Goal: Information Seeking & Learning: Learn about a topic

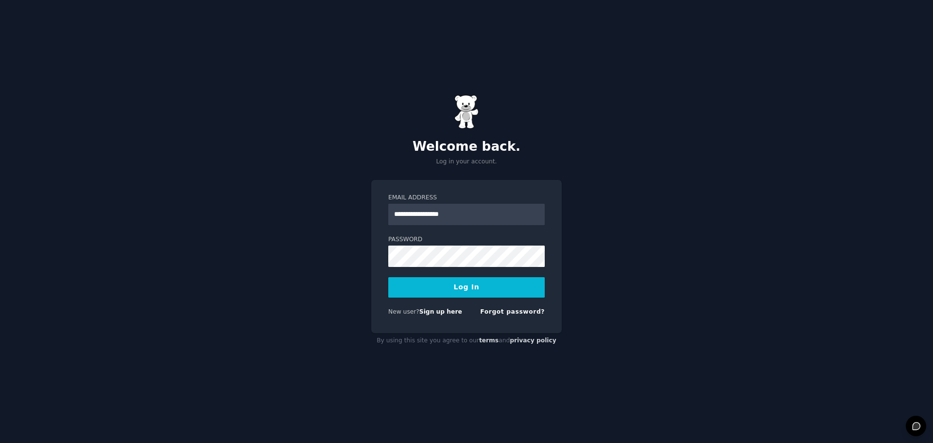
type input "**********"
click at [467, 290] on button "Log In" at bounding box center [466, 287] width 156 height 20
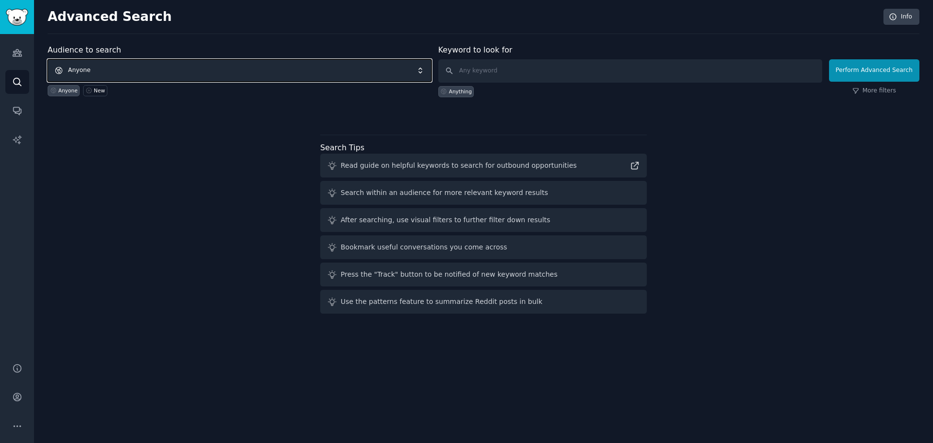
click at [220, 69] on span "Anyone" at bounding box center [240, 70] width 384 height 22
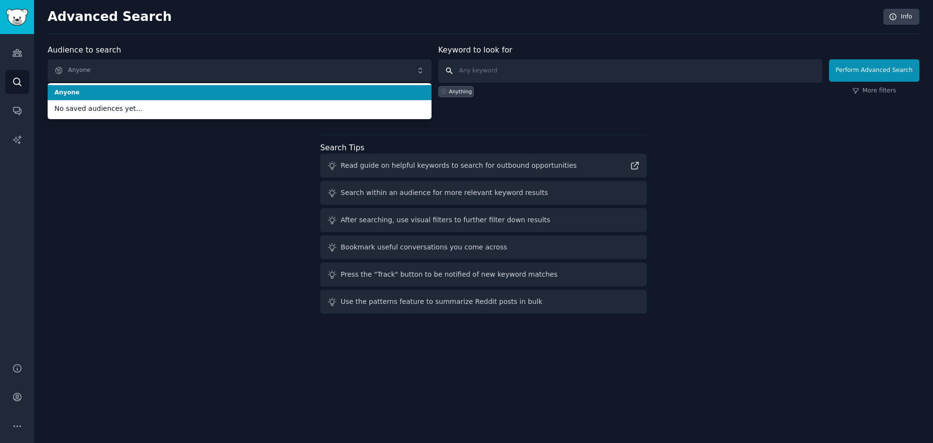
click at [478, 73] on input "text" at bounding box center [630, 70] width 384 height 23
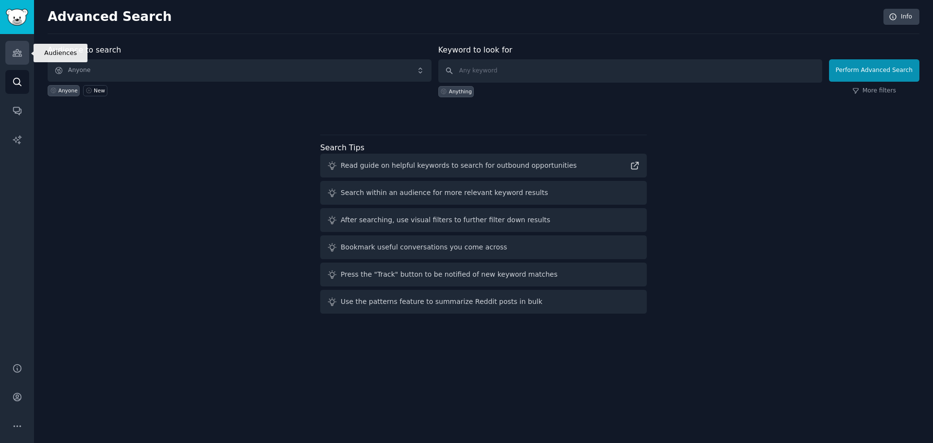
click at [17, 57] on icon "Sidebar" at bounding box center [17, 53] width 10 height 10
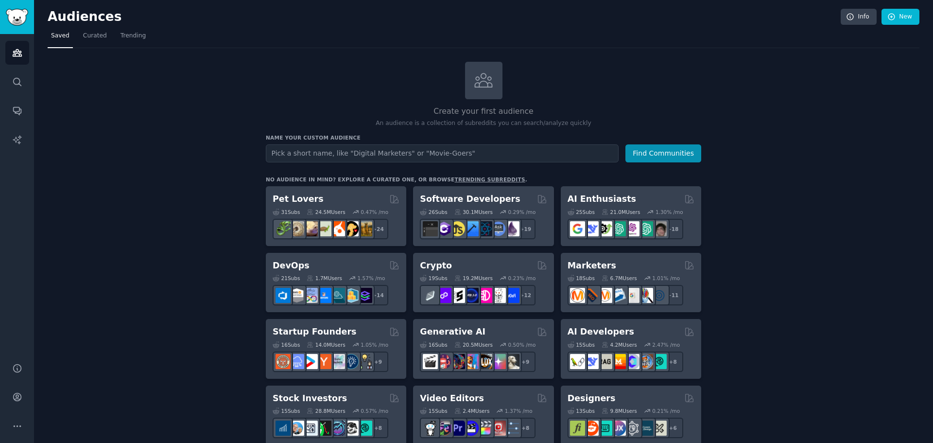
click at [333, 149] on input "text" at bounding box center [442, 153] width 353 height 18
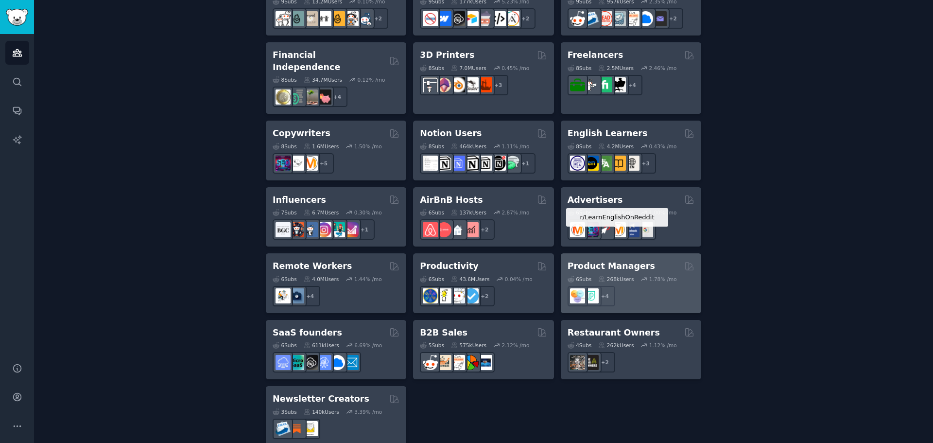
scroll to position [678, 0]
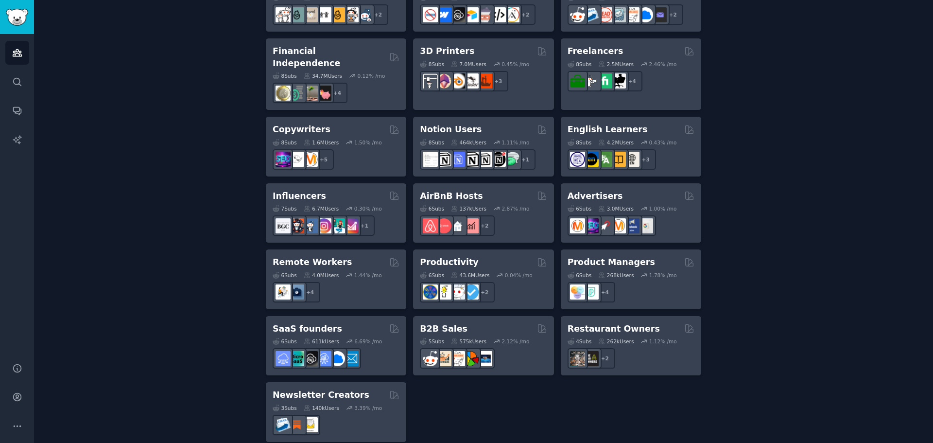
click at [594, 323] on h2 "Restaurant Owners" at bounding box center [613, 329] width 92 height 12
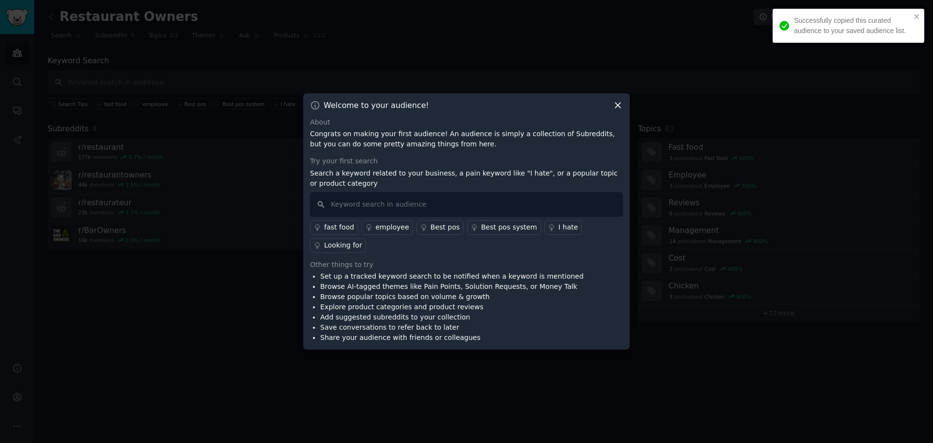
click at [616, 110] on icon at bounding box center [618, 105] width 10 height 10
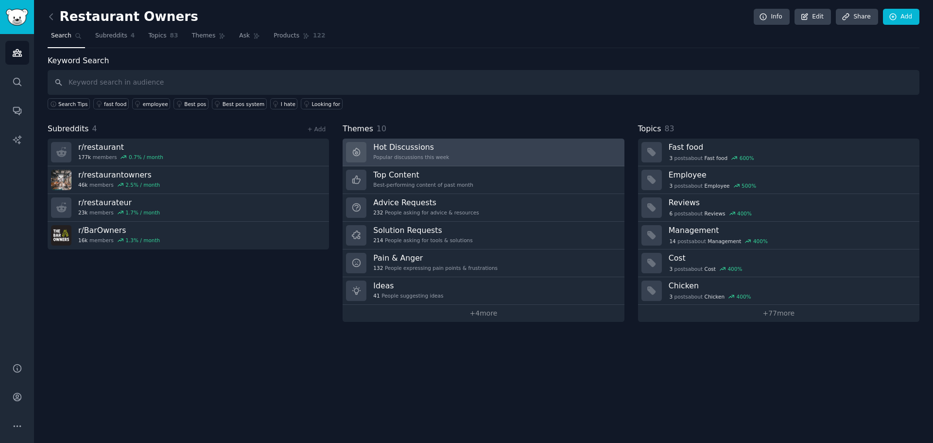
click at [438, 151] on h3 "Hot Discussions" at bounding box center [411, 147] width 76 height 10
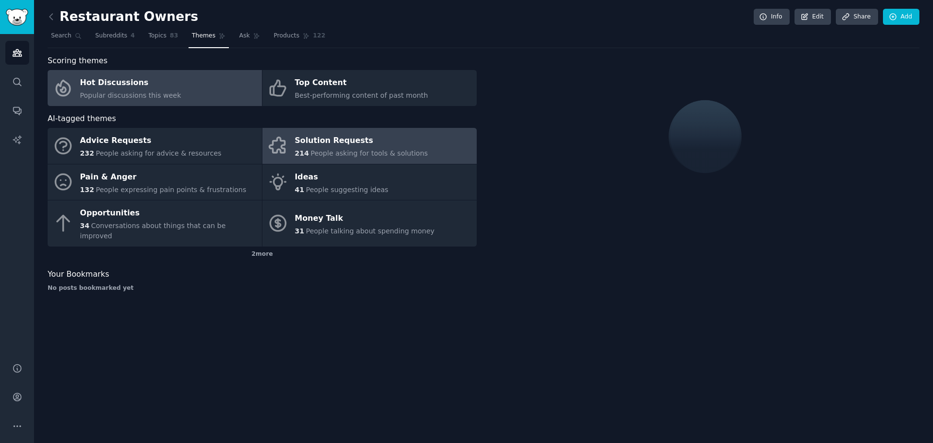
click at [345, 141] on div "Solution Requests" at bounding box center [361, 141] width 133 height 16
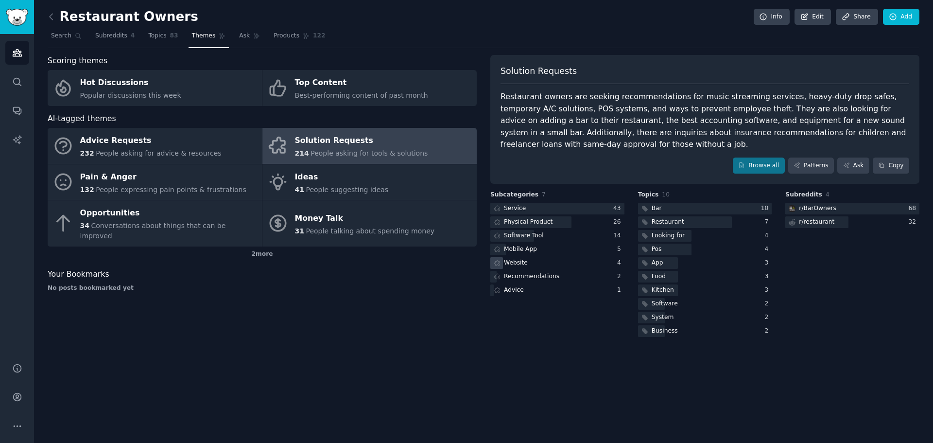
click at [520, 262] on div "Website" at bounding box center [516, 262] width 24 height 9
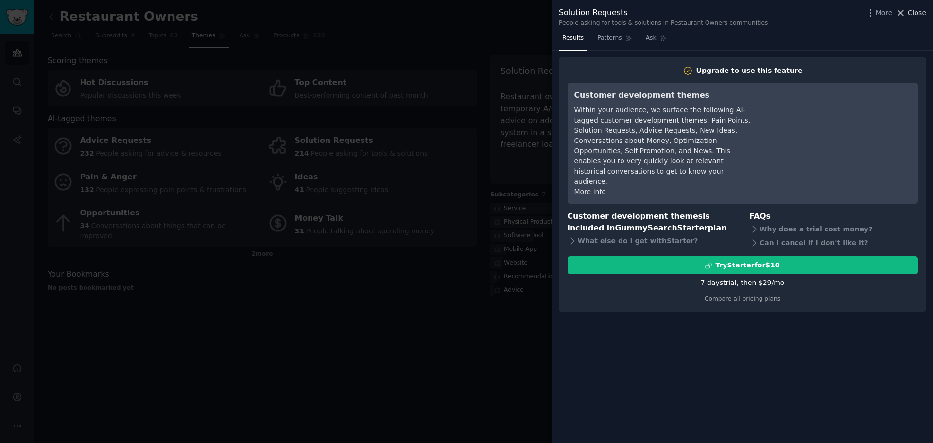
click at [915, 13] on span "Close" at bounding box center [916, 13] width 18 height 10
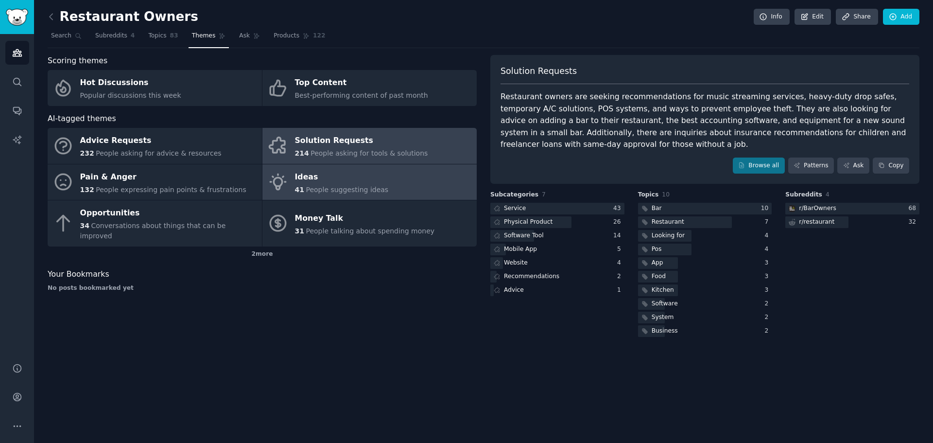
click at [326, 180] on div "Ideas" at bounding box center [342, 177] width 94 height 16
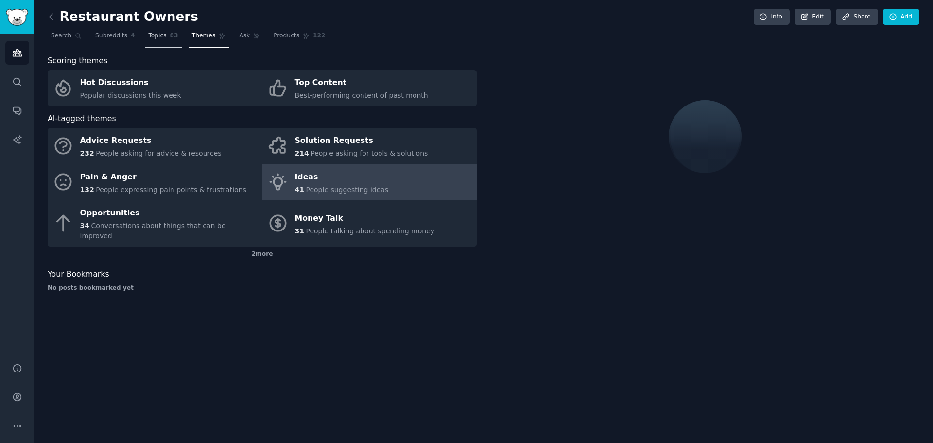
click at [152, 38] on span "Topics" at bounding box center [157, 36] width 18 height 9
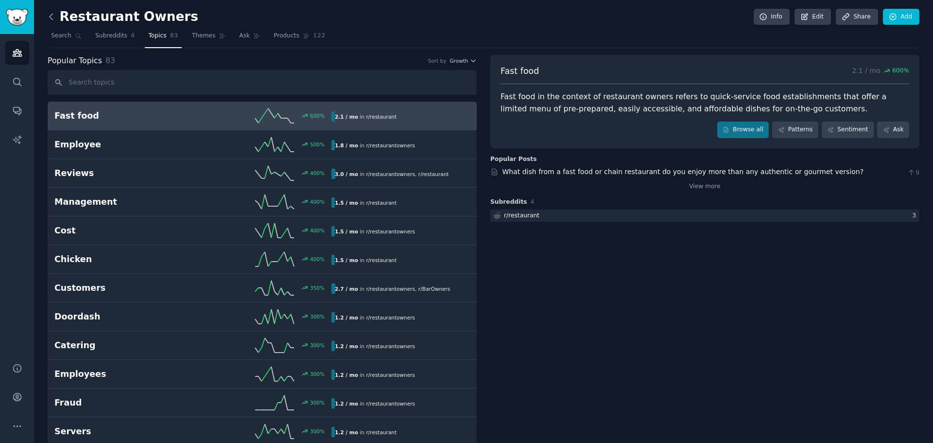
click at [49, 20] on icon at bounding box center [51, 17] width 10 height 10
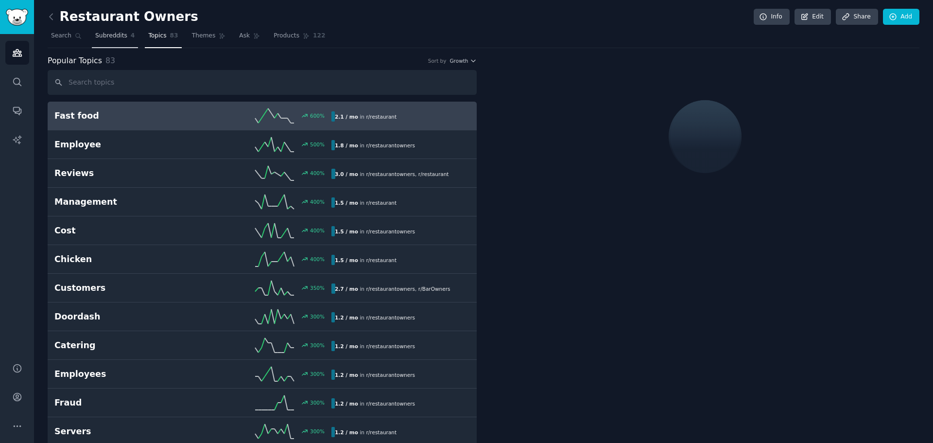
click at [105, 36] on span "Subreddits" at bounding box center [111, 36] width 32 height 9
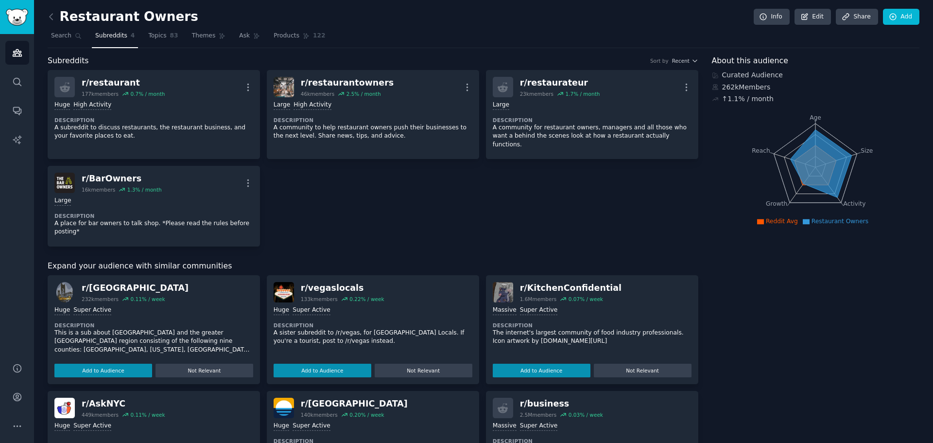
click at [46, 15] on div "Restaurant Owners Info Edit Share Add Search Subreddits 4 Topics 83 Themes Ask …" at bounding box center [483, 372] width 899 height 744
click at [54, 16] on icon at bounding box center [51, 17] width 10 height 10
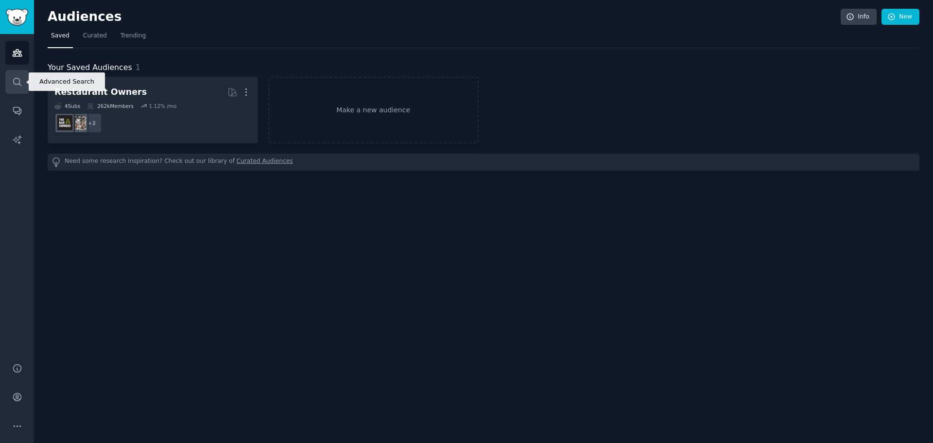
click at [18, 85] on icon "Sidebar" at bounding box center [17, 82] width 10 height 10
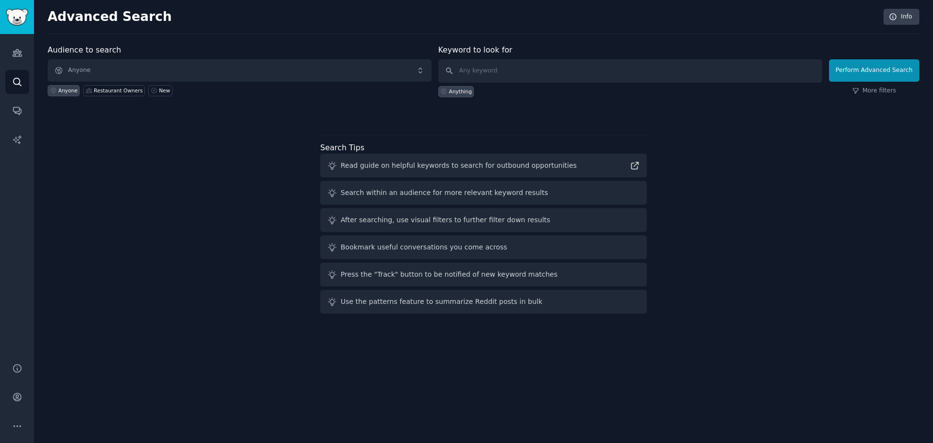
click at [73, 89] on div "Anyone" at bounding box center [67, 90] width 19 height 7
type input "problem"
click button "Perform Advanced Search" at bounding box center [874, 70] width 90 height 22
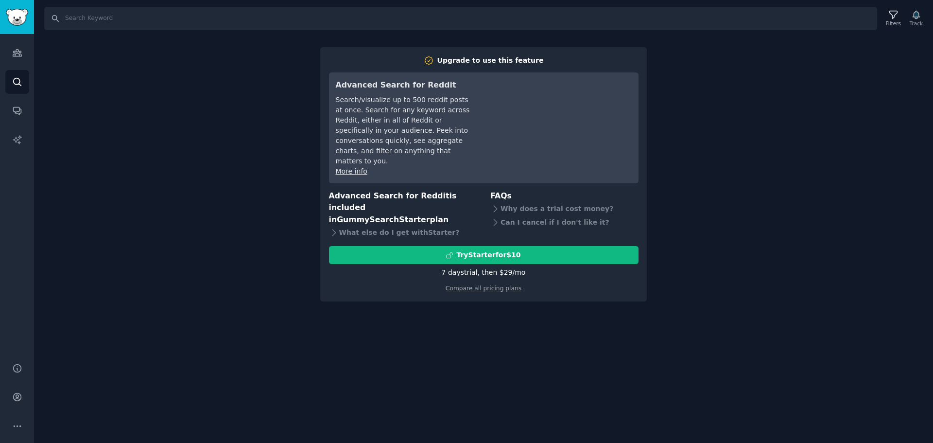
drag, startPoint x: 774, startPoint y: 128, endPoint x: 768, endPoint y: 128, distance: 5.8
click at [775, 128] on div "Search Filters Track Upgrade to use this feature Advanced Search for Reddit Sea…" at bounding box center [483, 221] width 899 height 443
click at [27, 17] on img "Sidebar" at bounding box center [17, 17] width 22 height 17
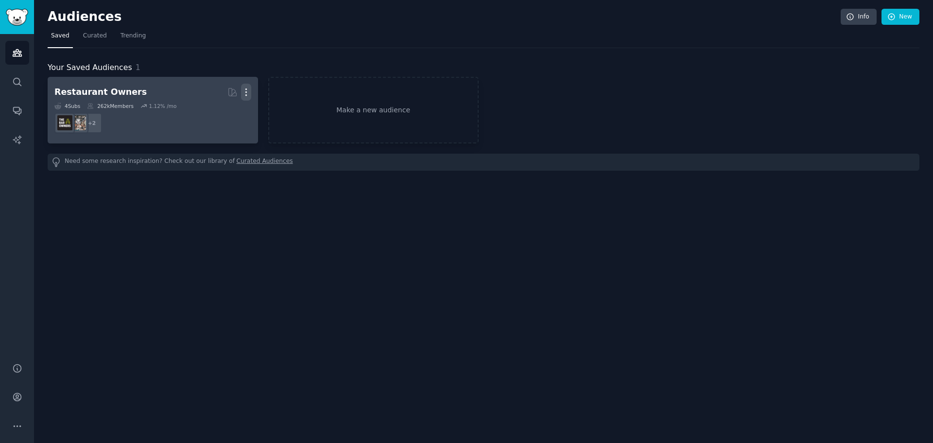
click at [245, 91] on icon "button" at bounding box center [246, 92] width 10 height 10
click at [229, 111] on p "Delete" at bounding box center [219, 112] width 22 height 10
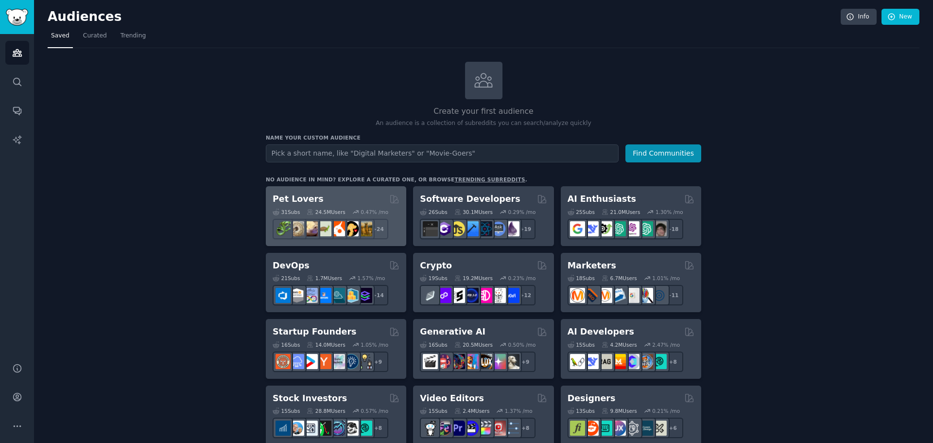
click at [316, 195] on div "Pet Lovers" at bounding box center [336, 199] width 127 height 12
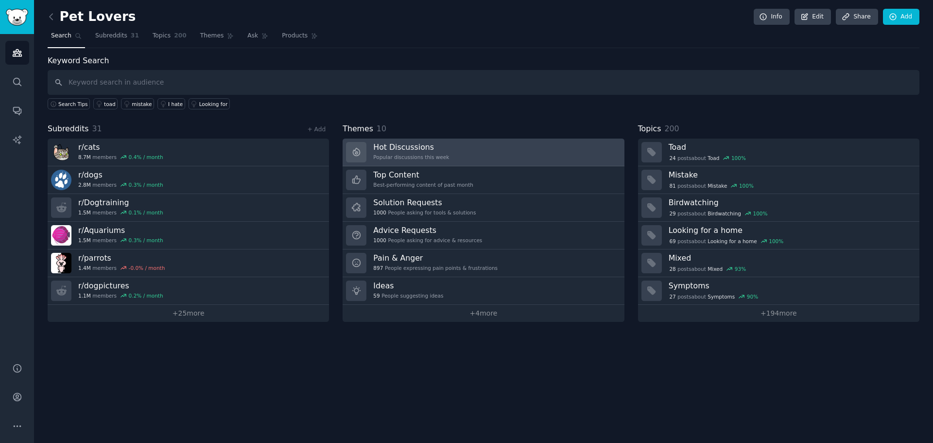
click at [424, 152] on h3 "Hot Discussions" at bounding box center [411, 147] width 76 height 10
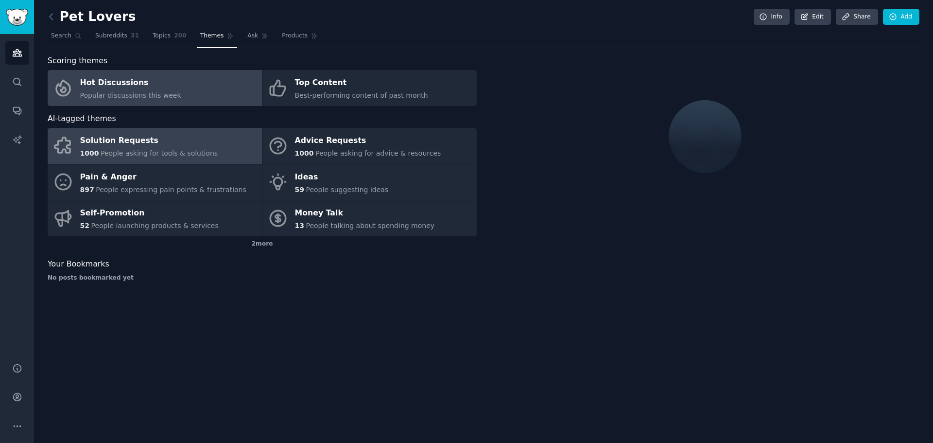
click at [133, 142] on div "Solution Requests" at bounding box center [149, 141] width 138 height 16
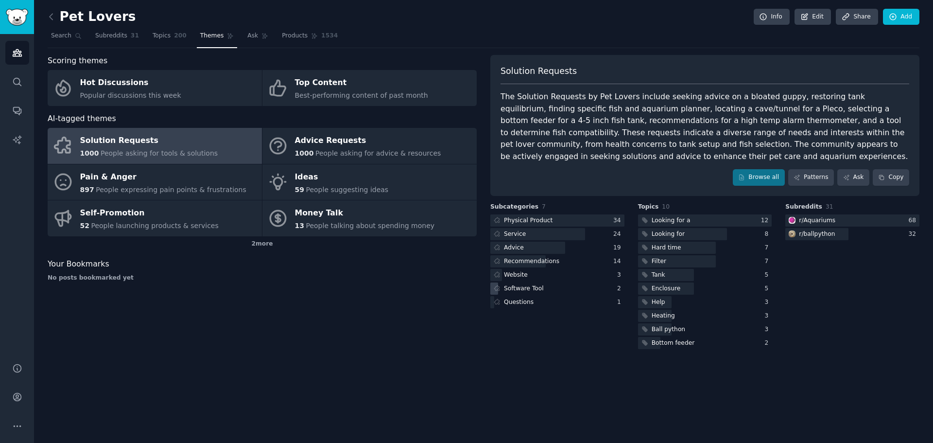
click at [531, 289] on div "Software Tool" at bounding box center [524, 288] width 40 height 9
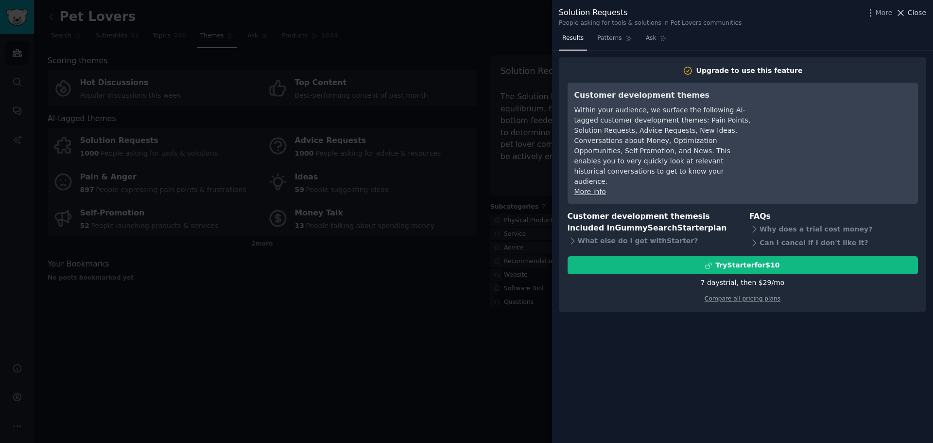
click at [923, 15] on span "Close" at bounding box center [916, 13] width 18 height 10
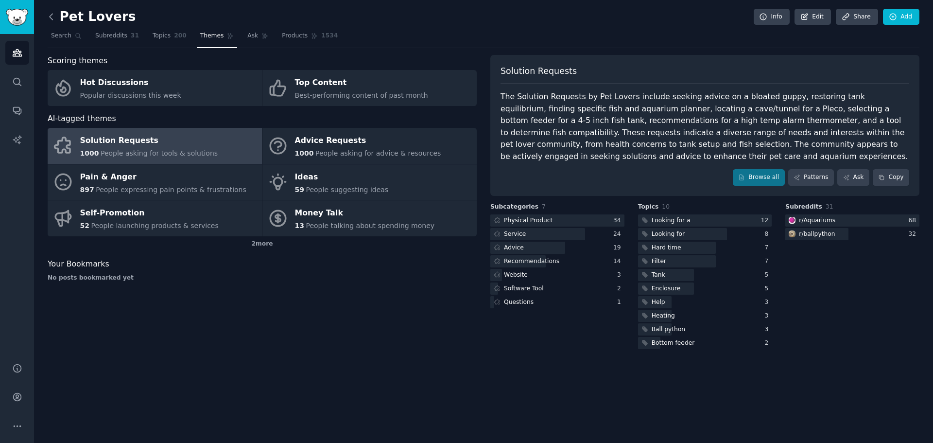
click at [48, 17] on icon at bounding box center [51, 17] width 10 height 10
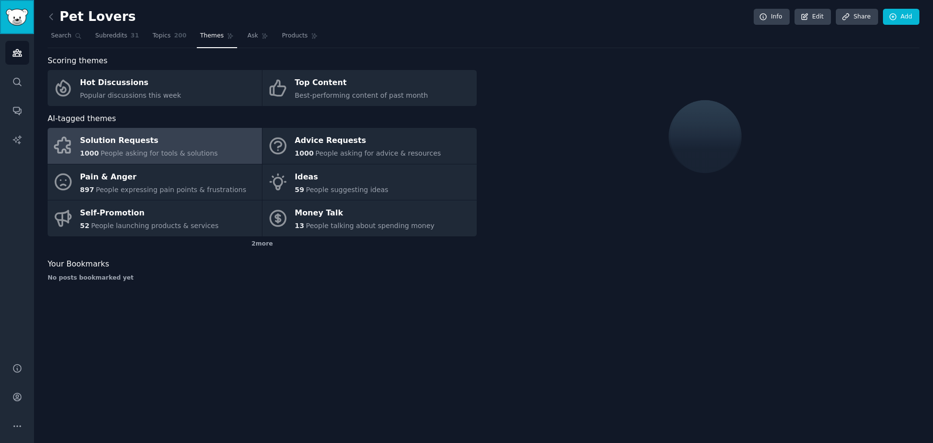
click at [21, 19] on img "Sidebar" at bounding box center [17, 17] width 22 height 17
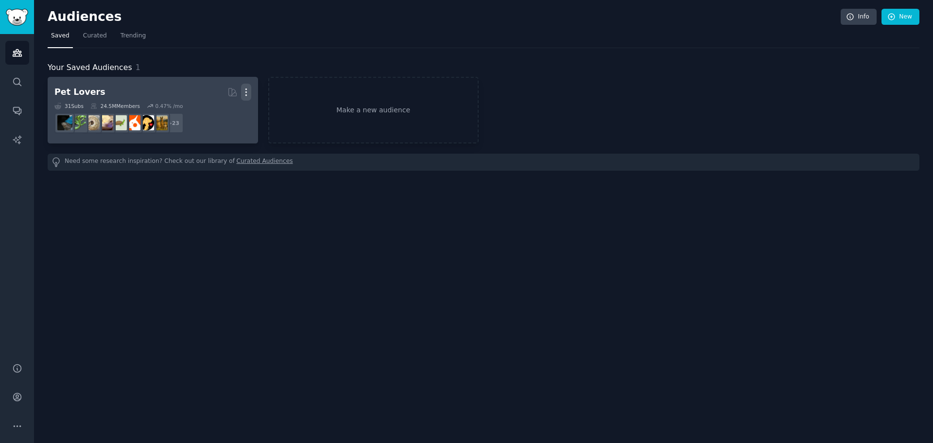
click at [248, 93] on icon "button" at bounding box center [246, 92] width 10 height 10
click at [236, 112] on div "Delete" at bounding box center [212, 112] width 46 height 20
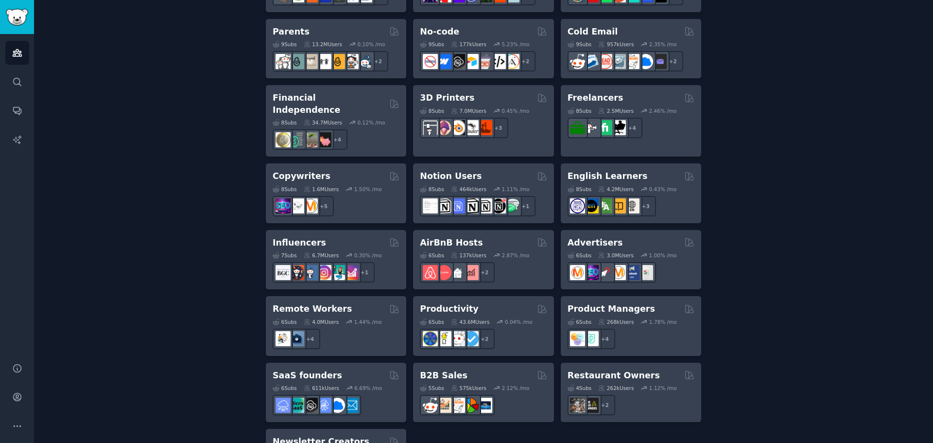
scroll to position [678, 0]
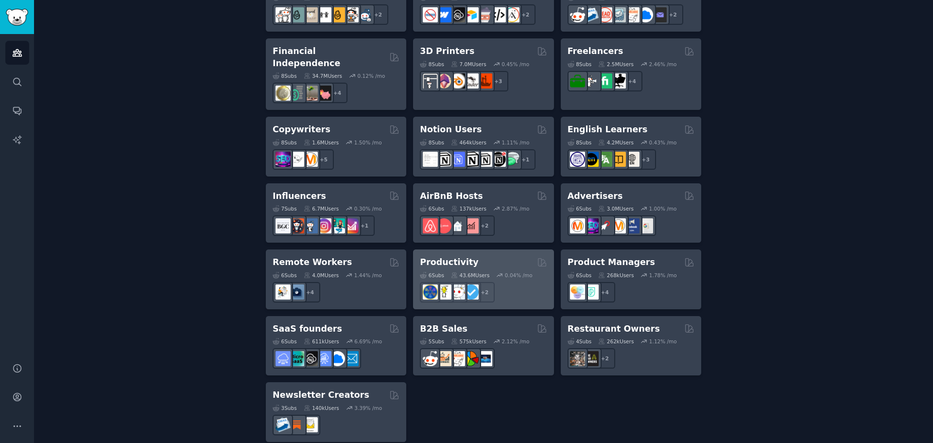
click at [447, 256] on h2 "Productivity" at bounding box center [449, 262] width 58 height 12
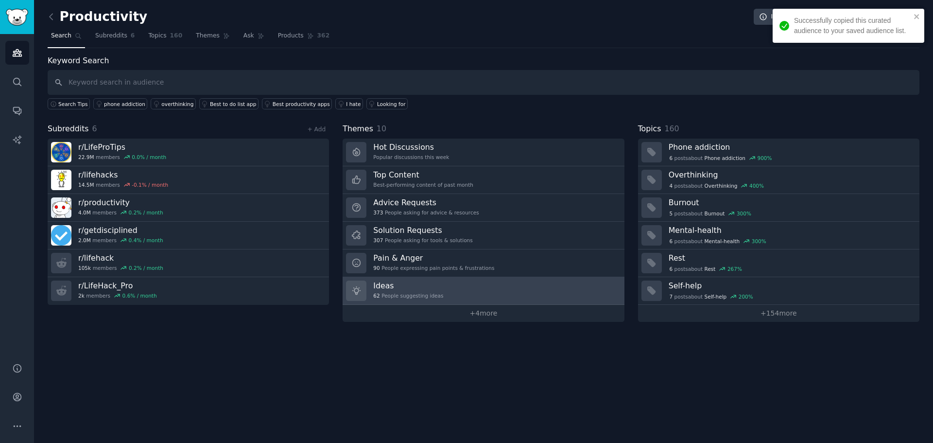
click at [418, 281] on h3 "Ideas" at bounding box center [408, 285] width 70 height 10
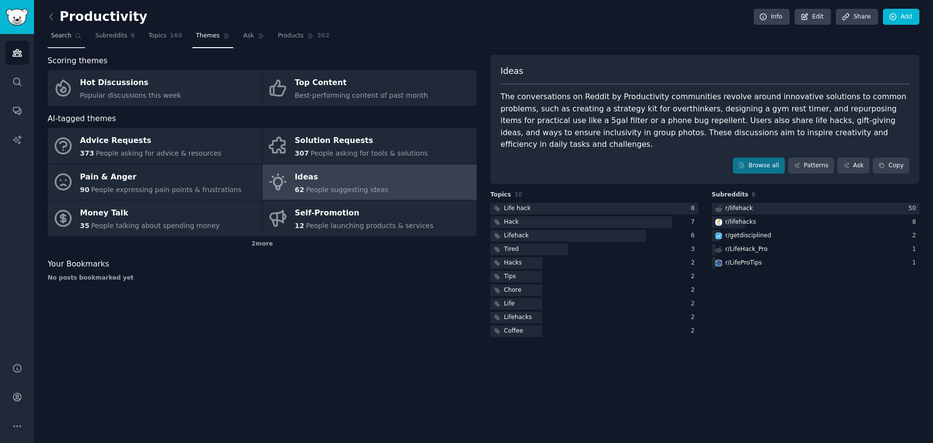
click at [67, 34] on span "Search" at bounding box center [61, 36] width 20 height 9
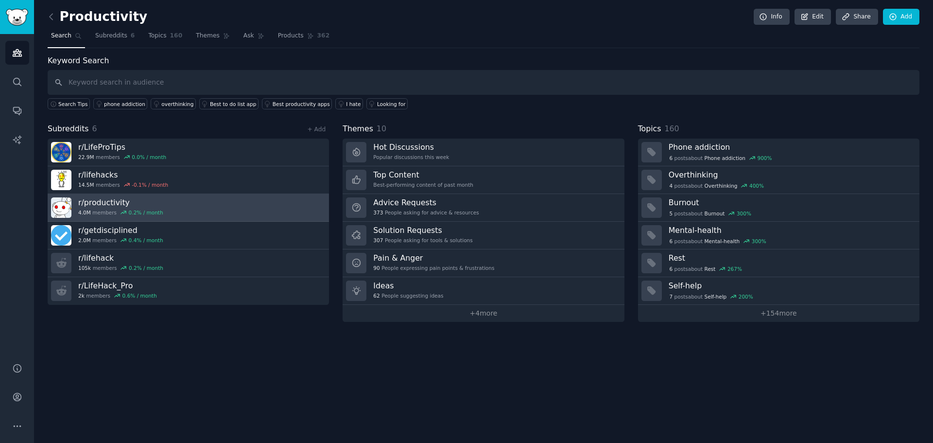
click at [107, 203] on h3 "r/ productivity" at bounding box center [120, 202] width 85 height 10
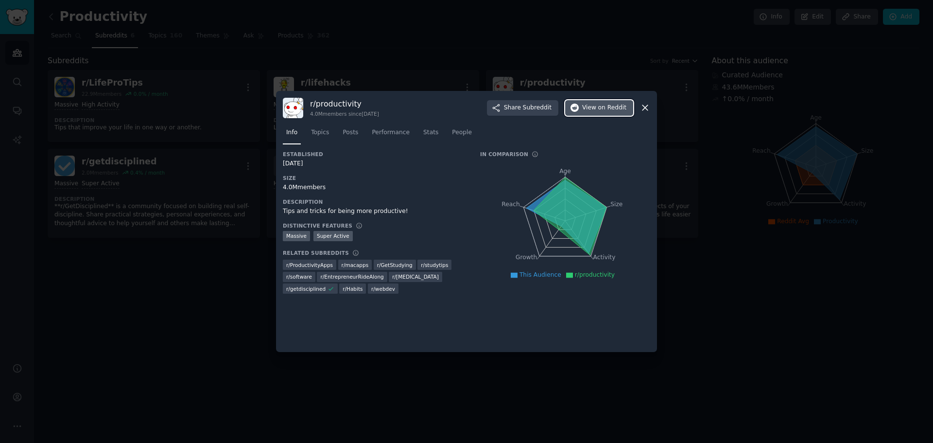
click at [610, 104] on span "on Reddit" at bounding box center [612, 107] width 28 height 9
